Goal: Use online tool/utility

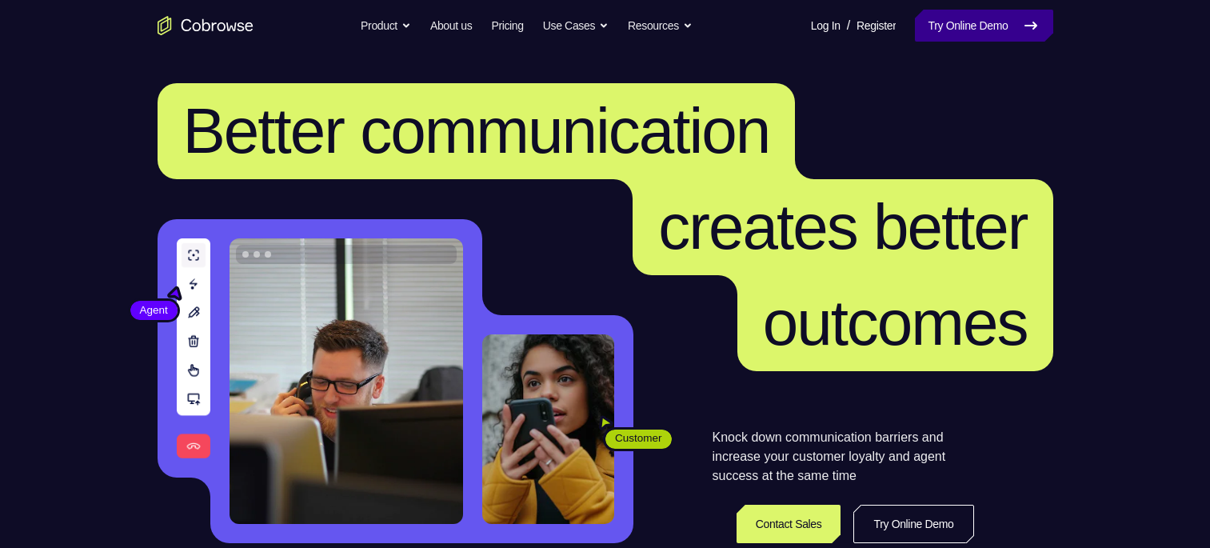
click at [951, 29] on link "Try Online Demo" at bounding box center [984, 26] width 138 height 32
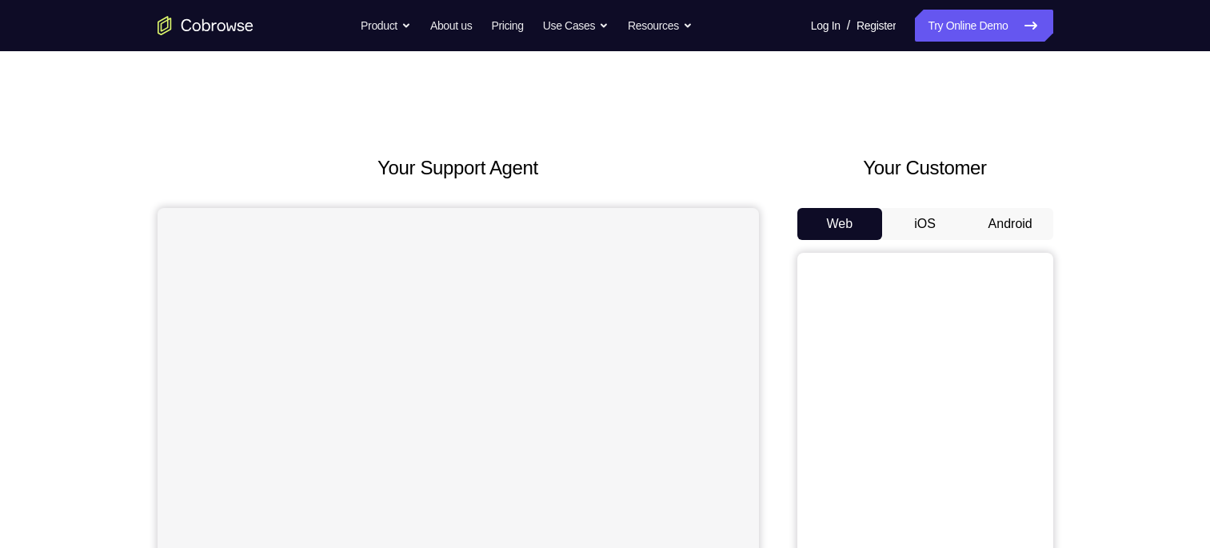
click at [1018, 226] on button "Android" at bounding box center [1010, 224] width 86 height 32
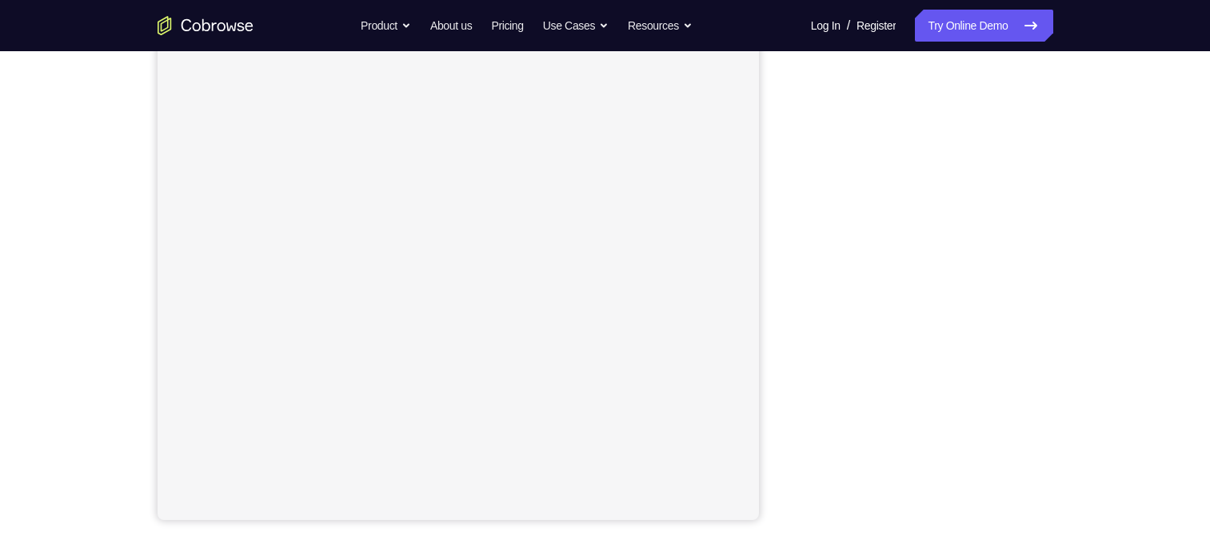
scroll to position [262, 0]
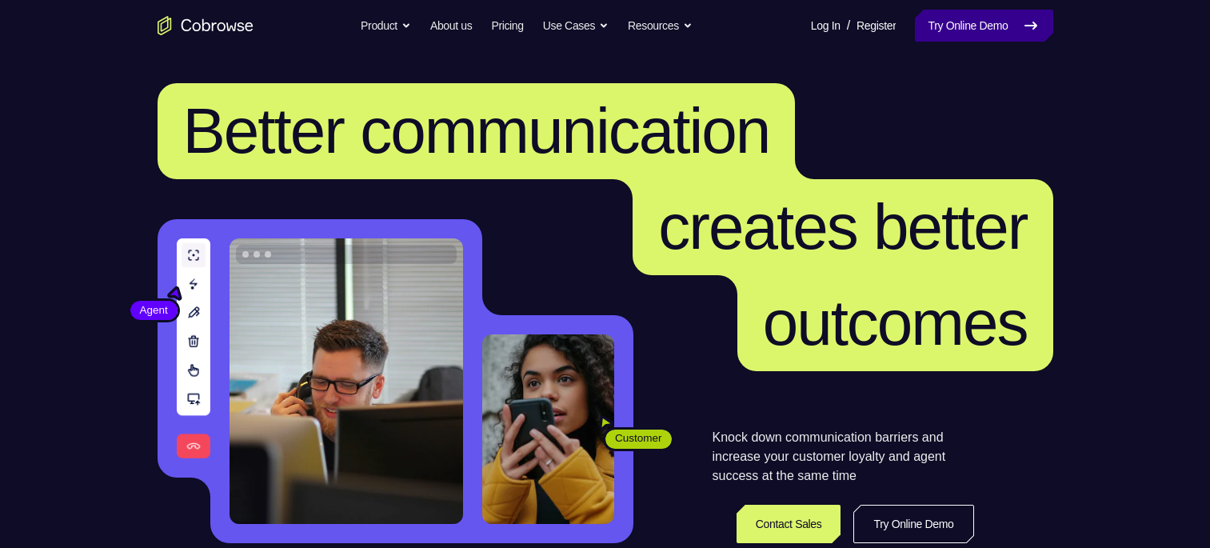
click at [972, 24] on link "Try Online Demo" at bounding box center [984, 26] width 138 height 32
